Goal: Information Seeking & Learning: Compare options

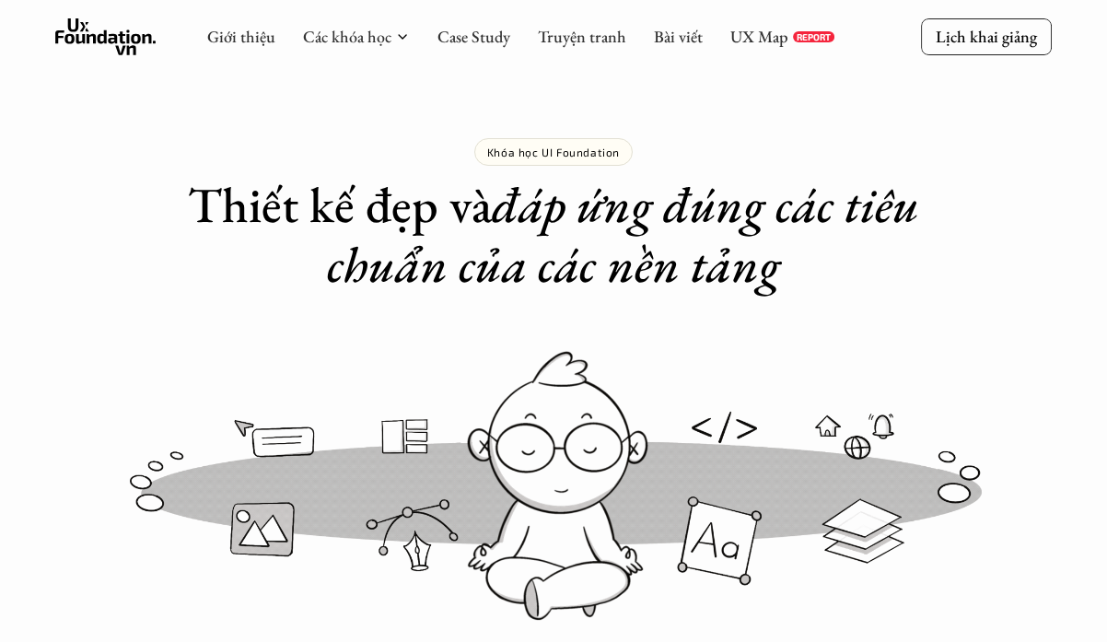
click at [102, 41] on use at bounding box center [105, 36] width 101 height 37
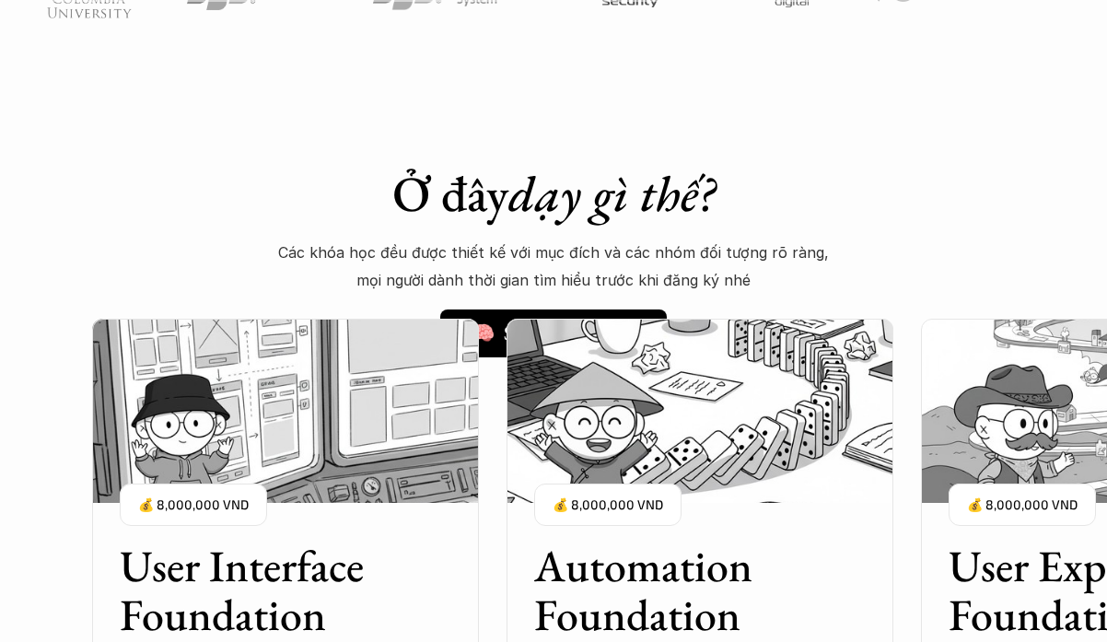
scroll to position [1783, 0]
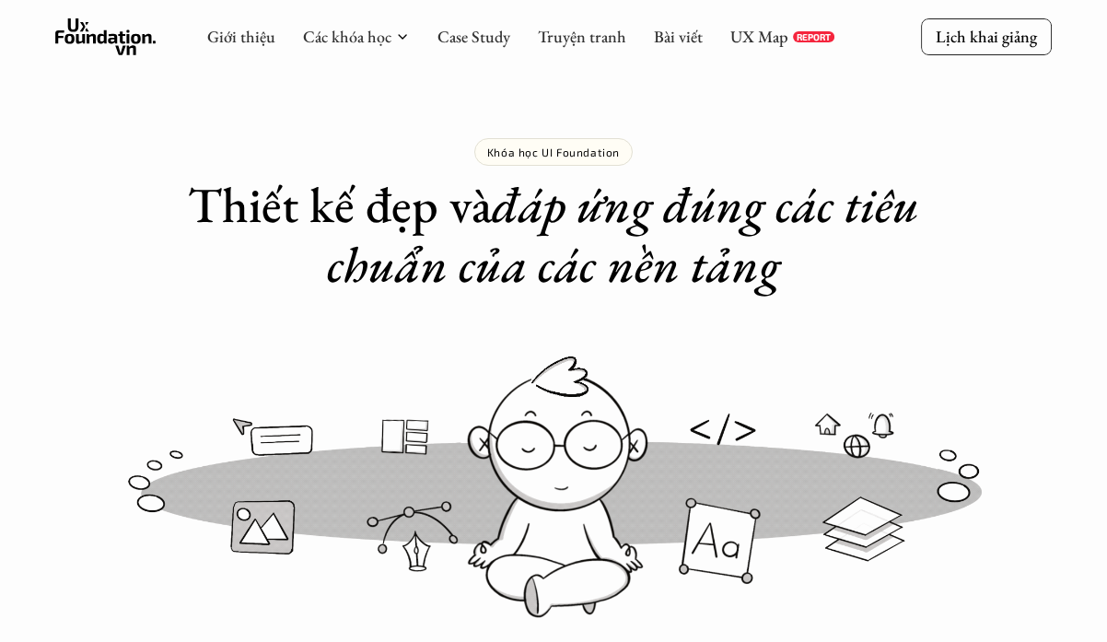
click at [90, 42] on icon at bounding box center [105, 36] width 101 height 37
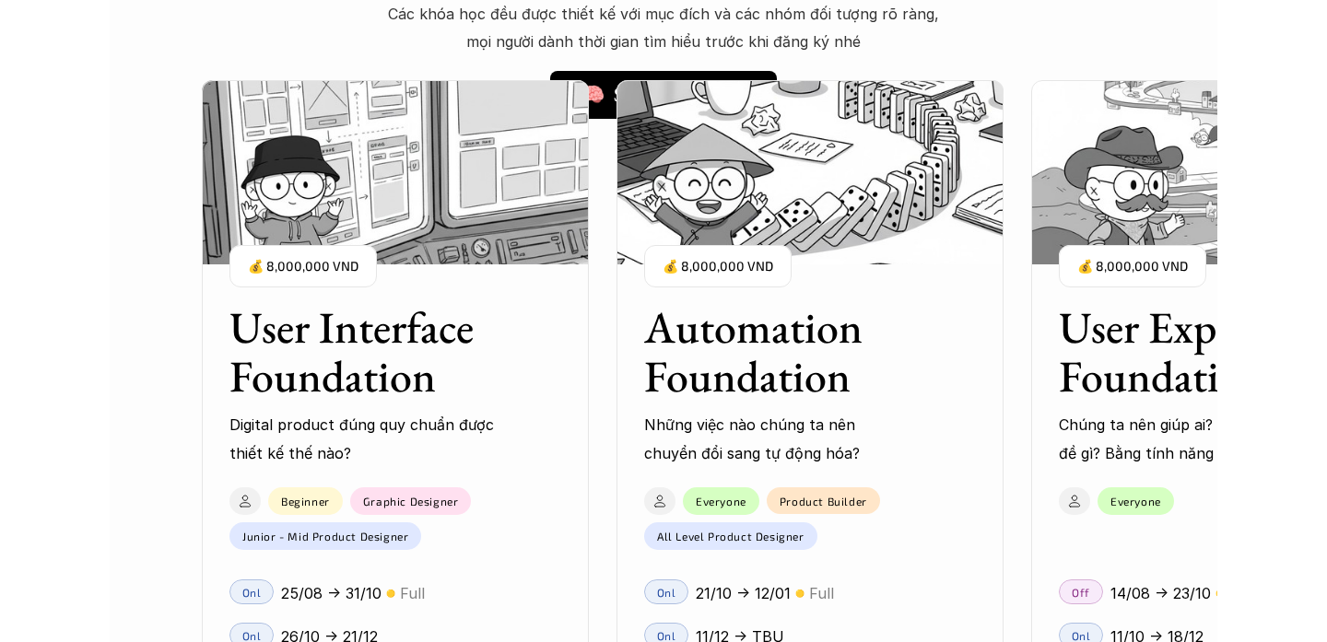
scroll to position [1690, 0]
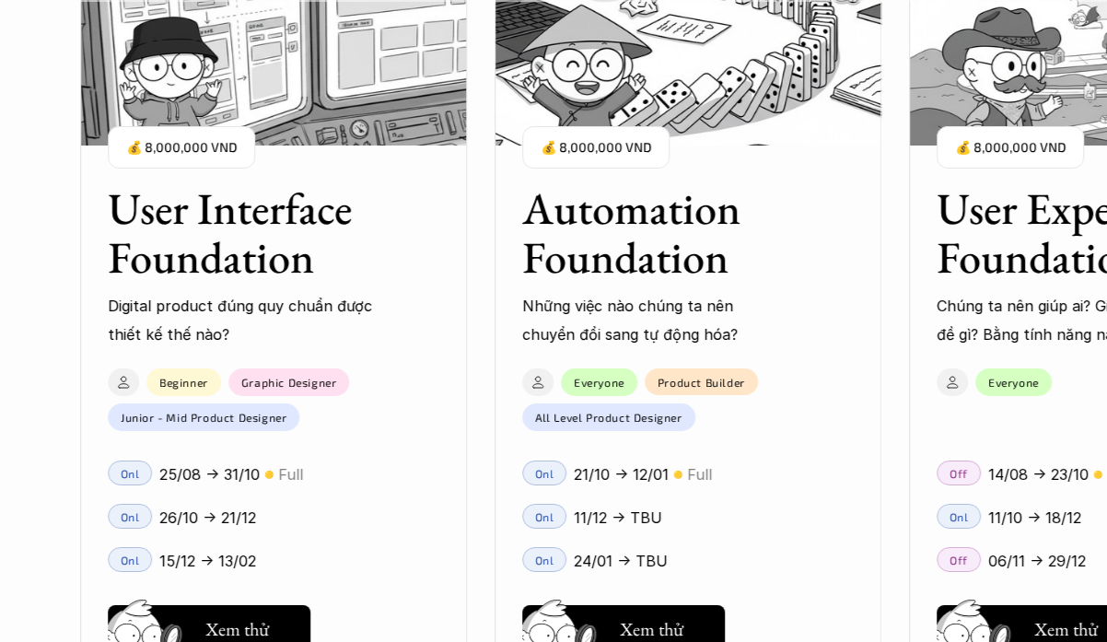
click at [620, 256] on div "User Interface Foundation Digital product đúng quy chuẩn được thiết kế thế nào?…" at bounding box center [553, 321] width 923 height 642
click at [662, 109] on div "User Interface Foundation Digital product đúng quy chuẩn được thiết kế thế nào?…" at bounding box center [553, 321] width 923 height 642
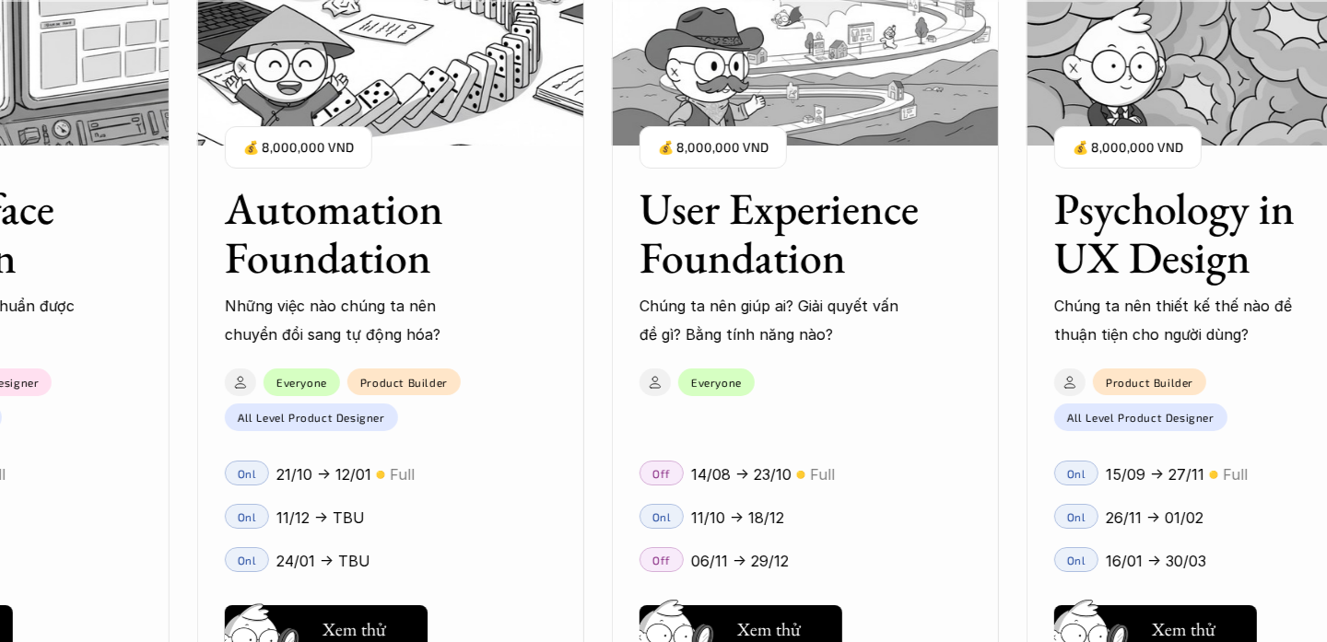
click at [336, 620] on div "User Interface Foundation Digital product đúng quy chuẩn được thiết kế thế nào?…" at bounding box center [663, 321] width 1143 height 642
click at [393, 621] on div "User Interface Foundation Digital product đúng quy chuẩn được thiết kế thế nào?…" at bounding box center [663, 321] width 1143 height 642
click at [298, 615] on div "User Interface Foundation Digital product đúng quy chuẩn được thiết kế thế nào?…" at bounding box center [663, 321] width 1143 height 642
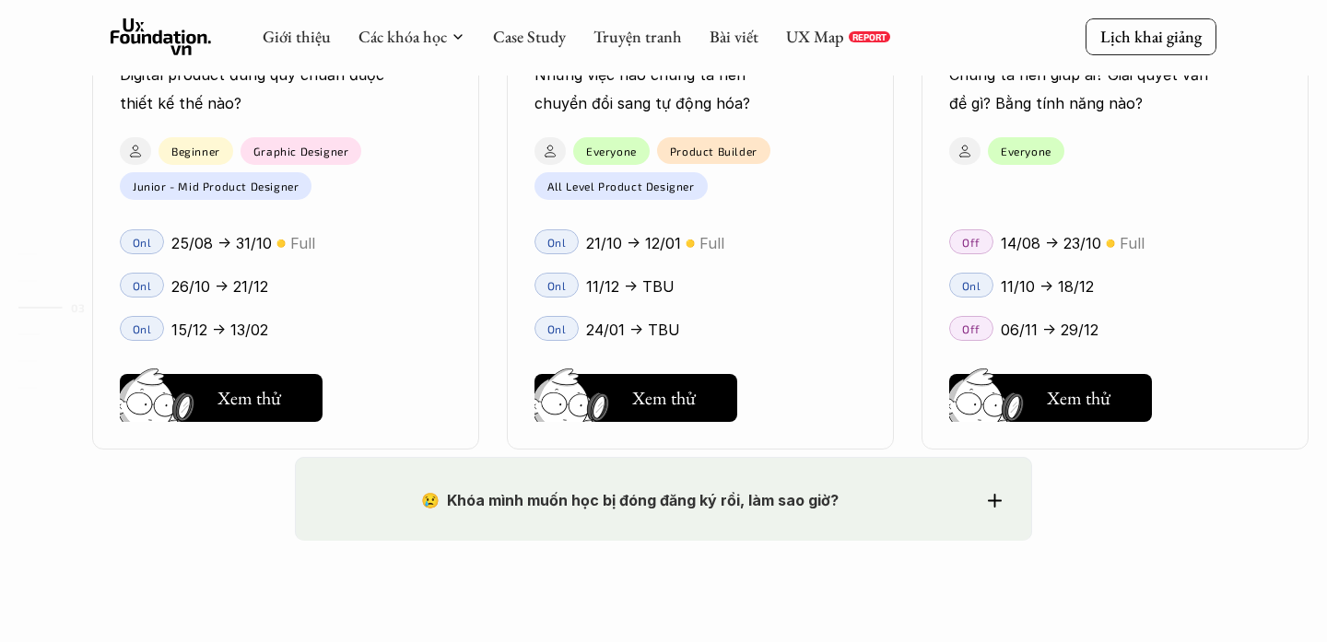
scroll to position [2791, 0]
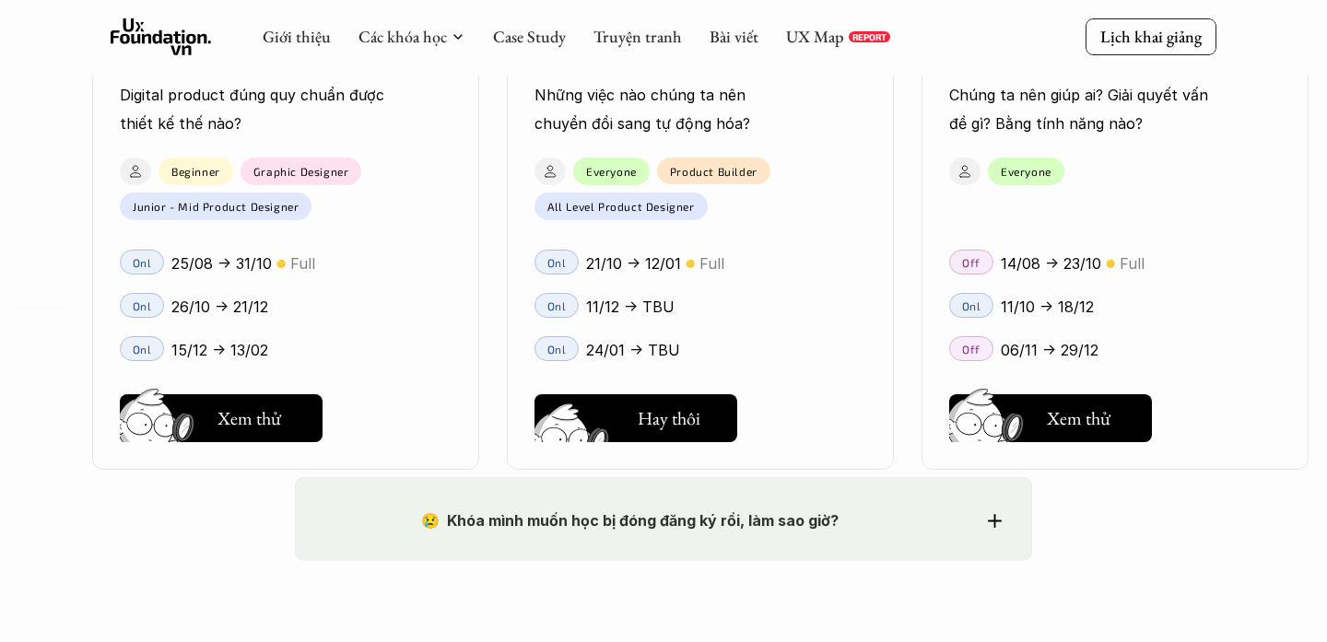
click at [662, 413] on h5 "Xem thử" at bounding box center [666, 424] width 68 height 26
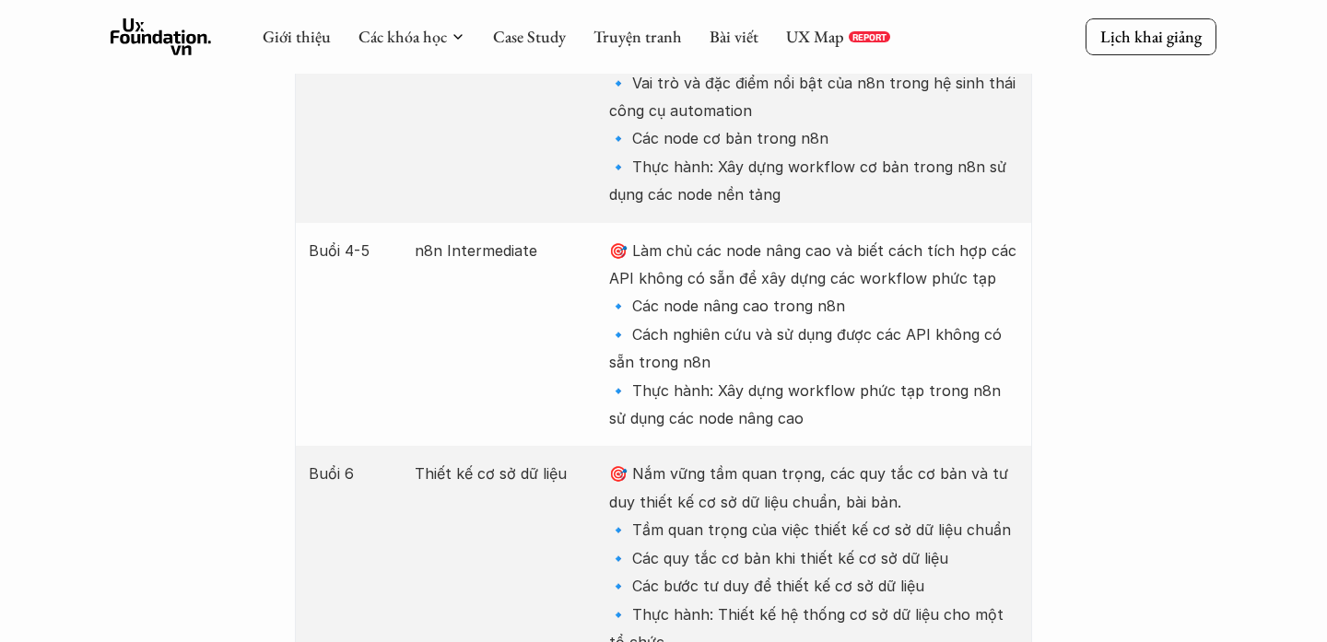
scroll to position [2963, 0]
drag, startPoint x: 791, startPoint y: 137, endPoint x: 828, endPoint y: 137, distance: 36.9
click at [662, 137] on p "🎯 Nắm vững các khái niệm nền tảng khi làm Automation và tạo một workflow tự độn…" at bounding box center [813, 84] width 409 height 252
copy p "8n"
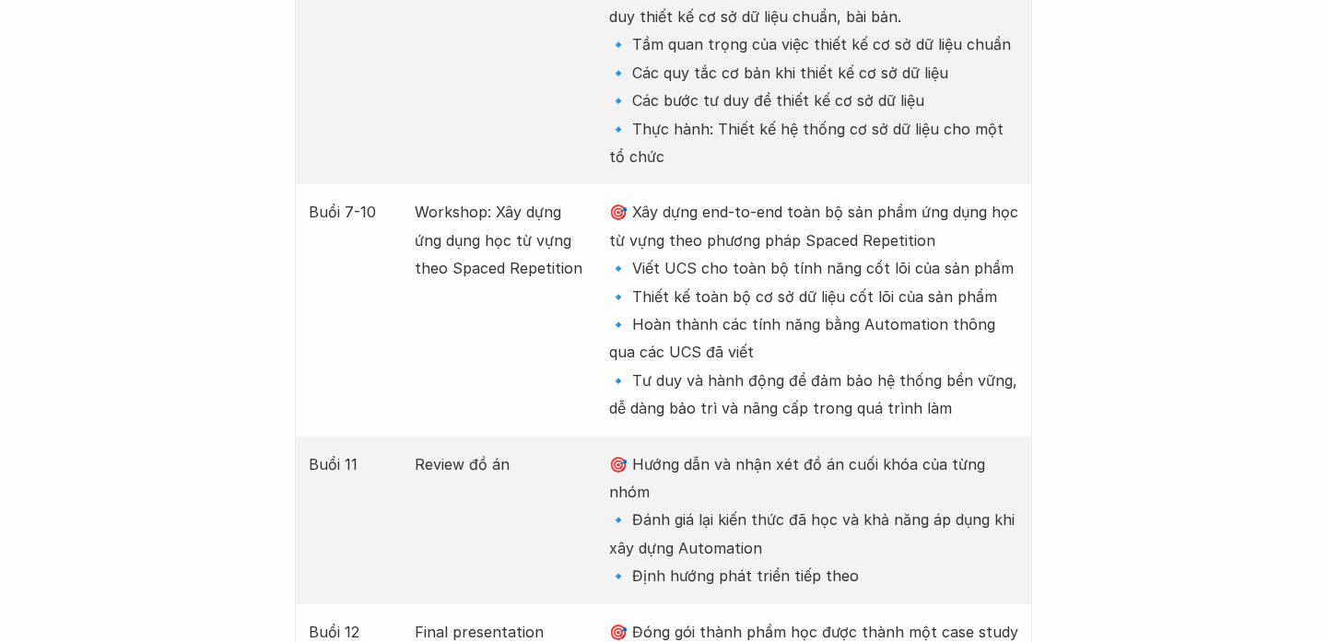
scroll to position [3457, 0]
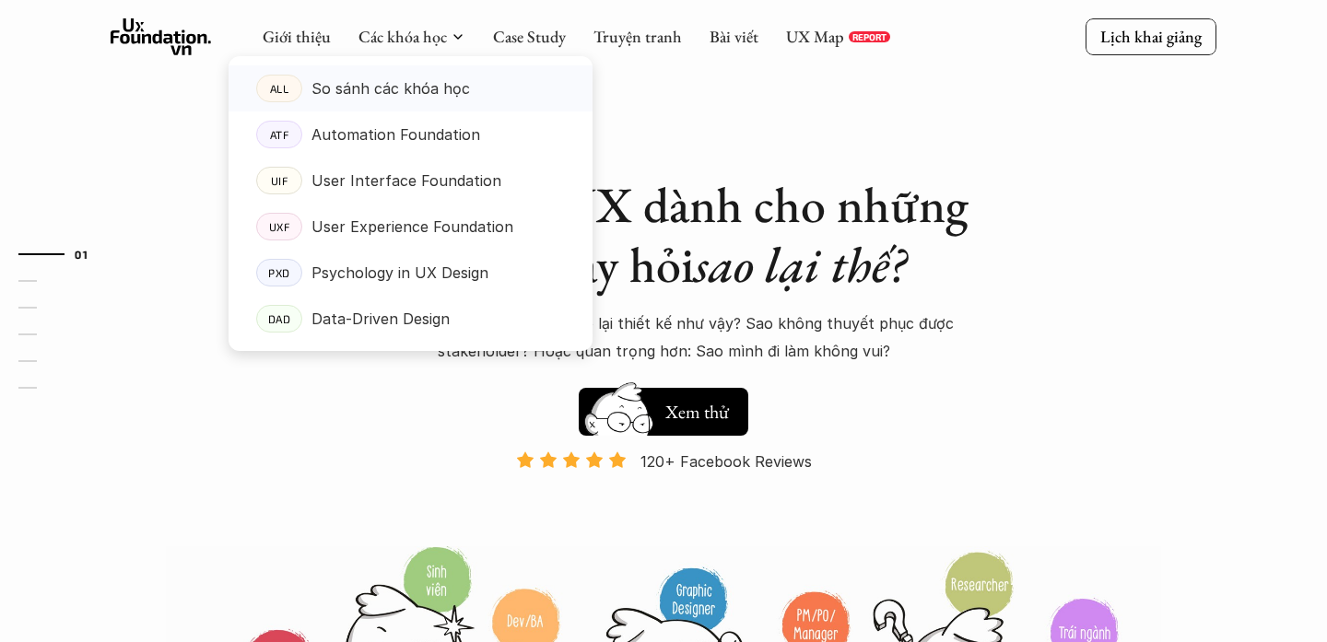
click at [440, 86] on p "So sánh các khóa học" at bounding box center [390, 89] width 158 height 28
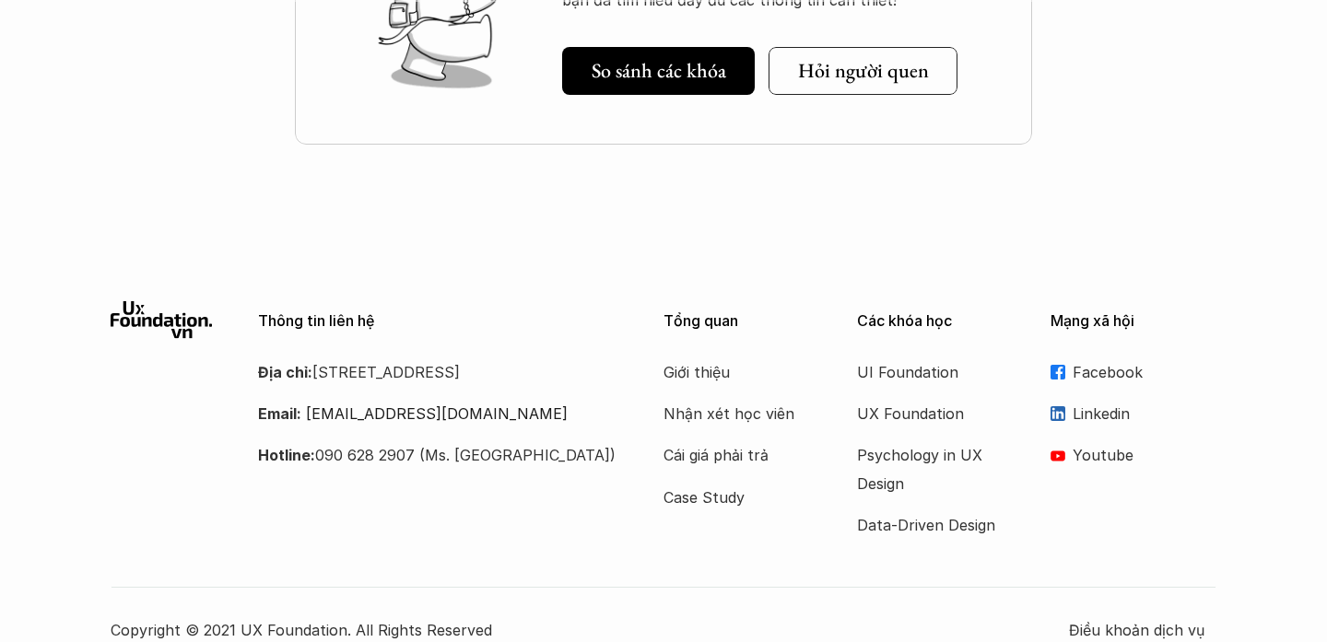
scroll to position [2715, 0]
